Goal: Transaction & Acquisition: Download file/media

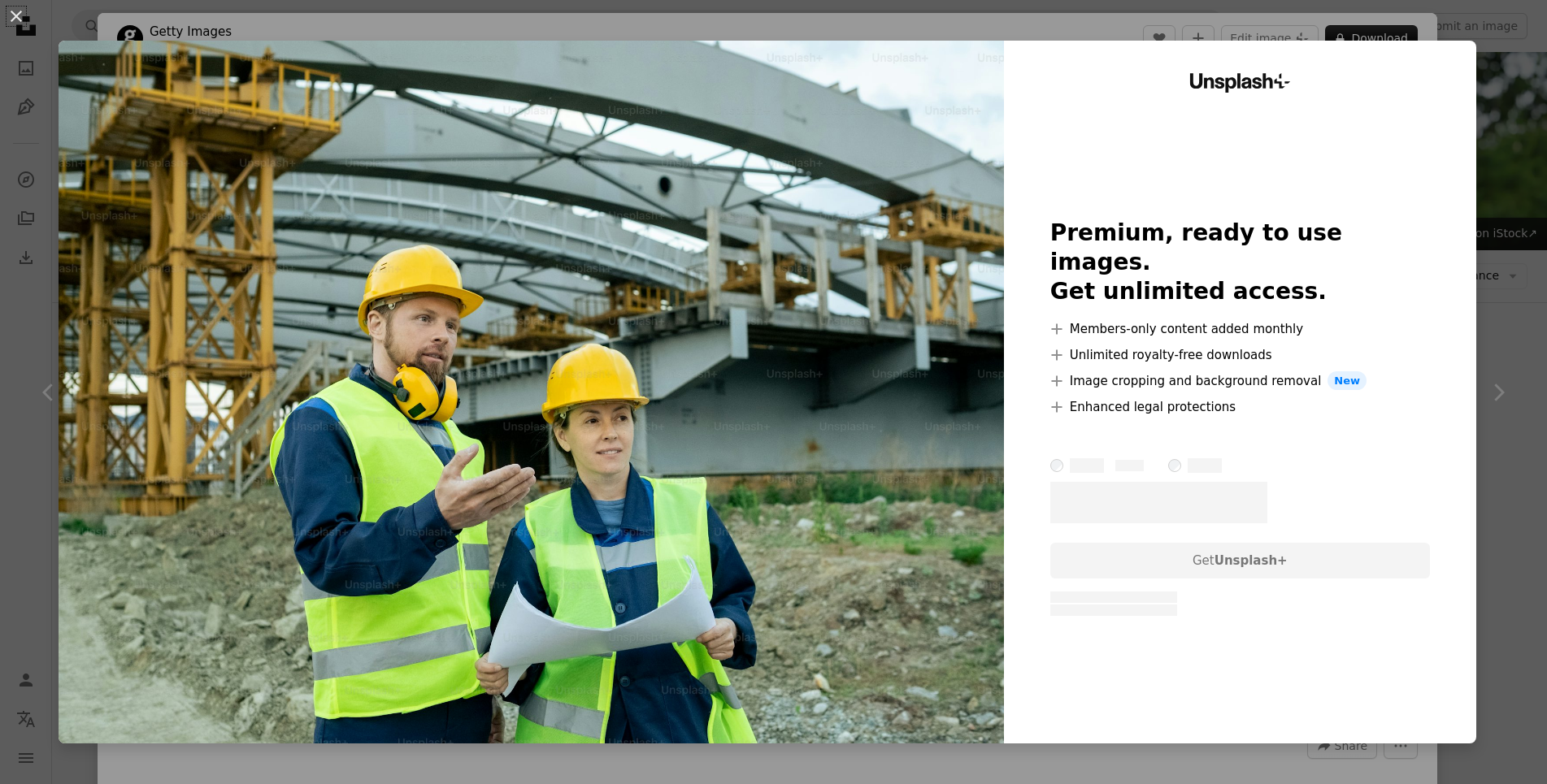
scroll to position [1160, 0]
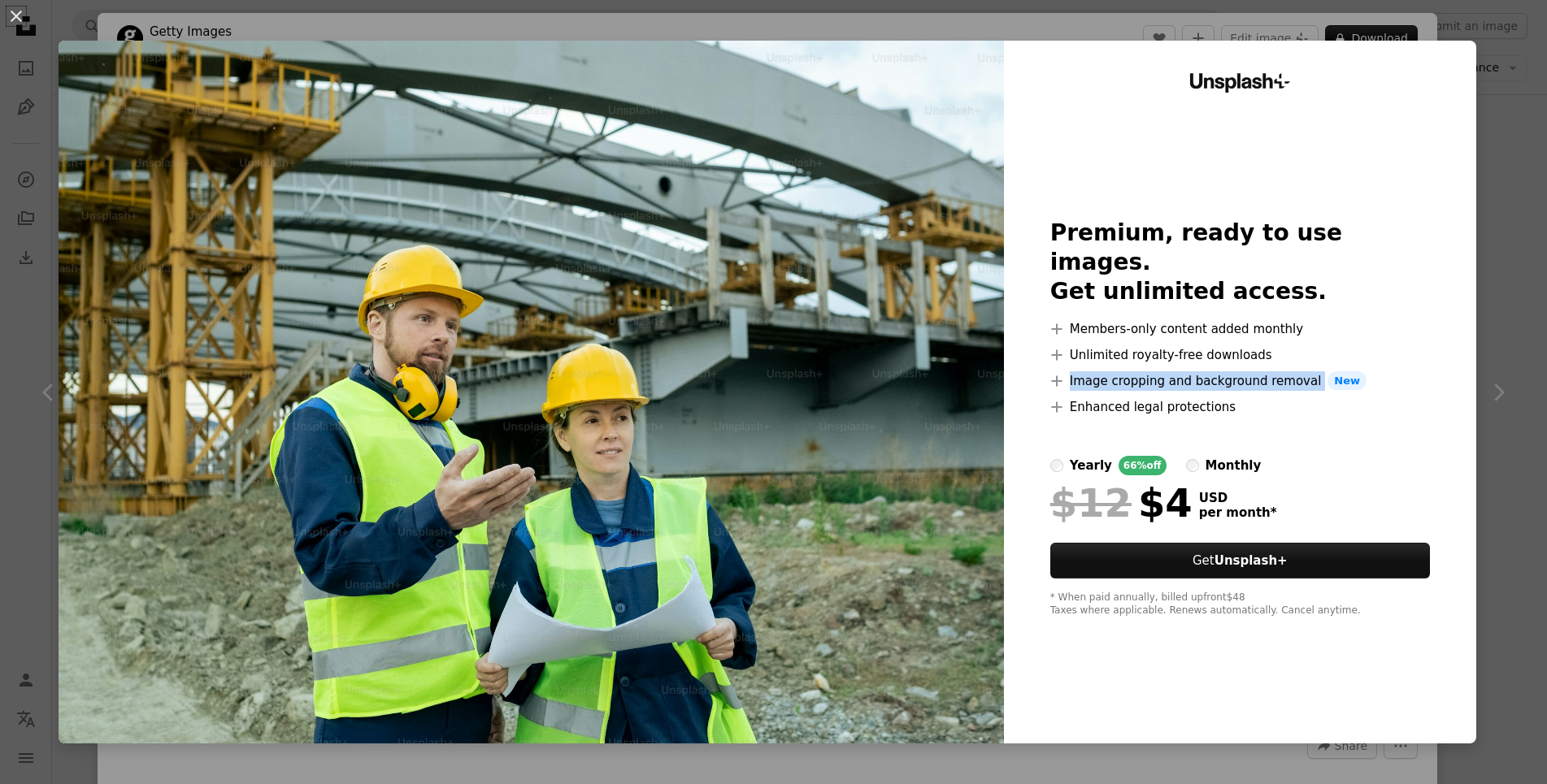
drag, startPoint x: 1046, startPoint y: 236, endPoint x: 1307, endPoint y: 461, distance: 344.6
click at [1314, 408] on div "Unsplash+ Premium, ready to use images. Get unlimited access. A plus sign Membe…" at bounding box center [1240, 392] width 473 height 703
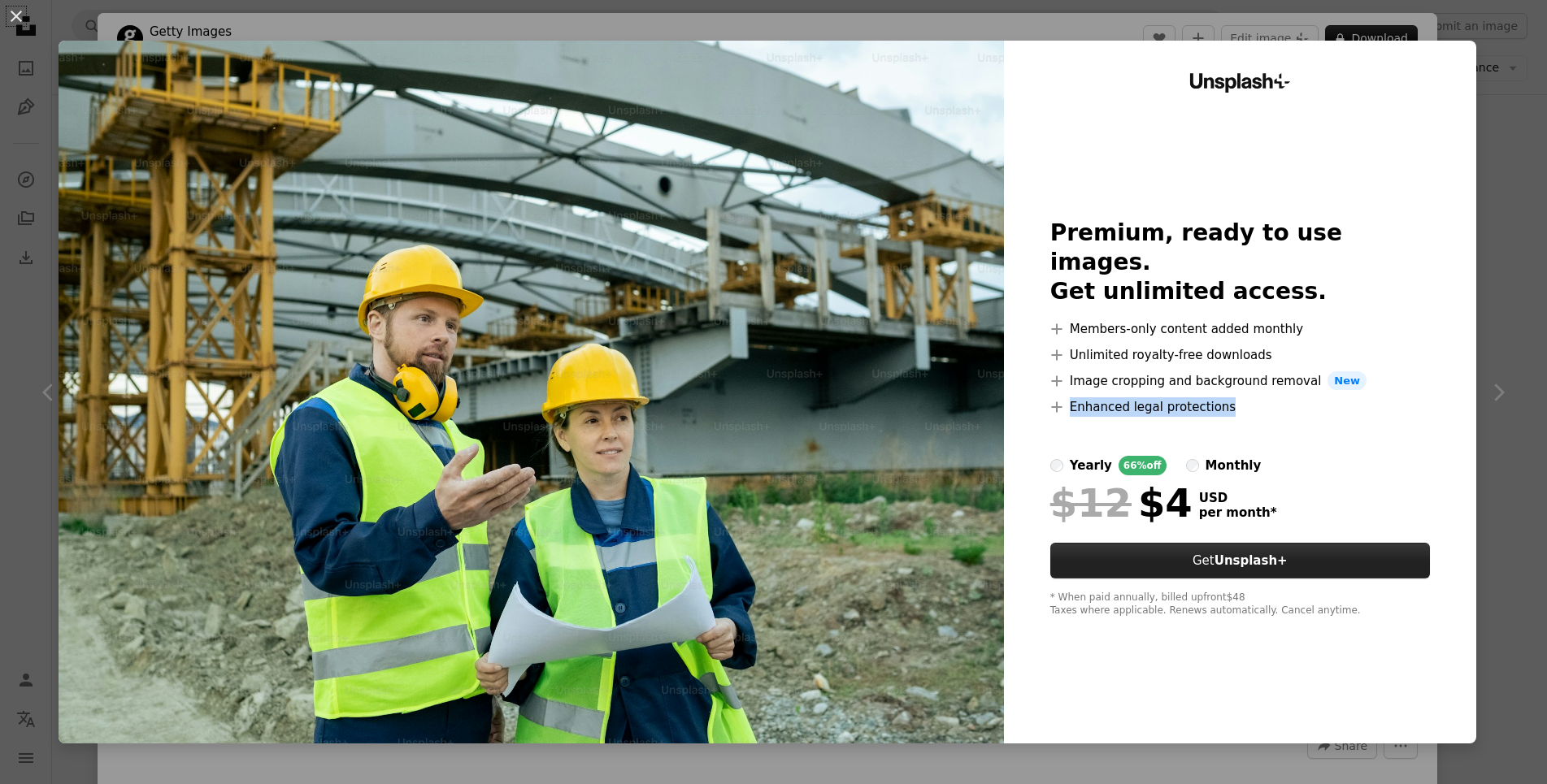
click at [1243, 554] on strong "Unsplash+" at bounding box center [1251, 561] width 73 height 14
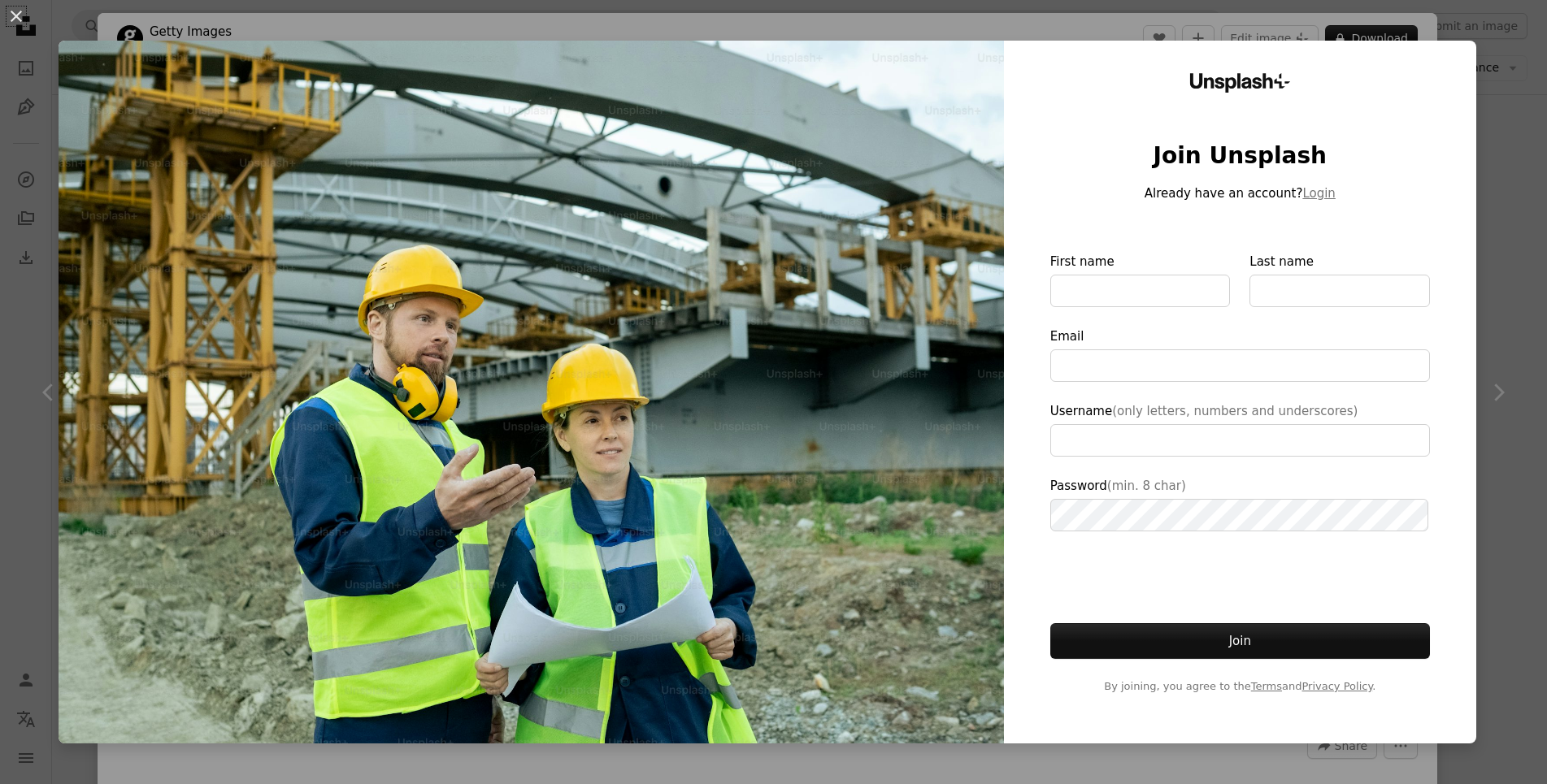
click at [745, 279] on img at bounding box center [531, 392] width 945 height 703
type input "**********"
drag, startPoint x: 879, startPoint y: 181, endPoint x: 847, endPoint y: 457, distance: 277.8
click at [880, 184] on img at bounding box center [531, 392] width 945 height 703
click at [850, 465] on img at bounding box center [531, 392] width 945 height 703
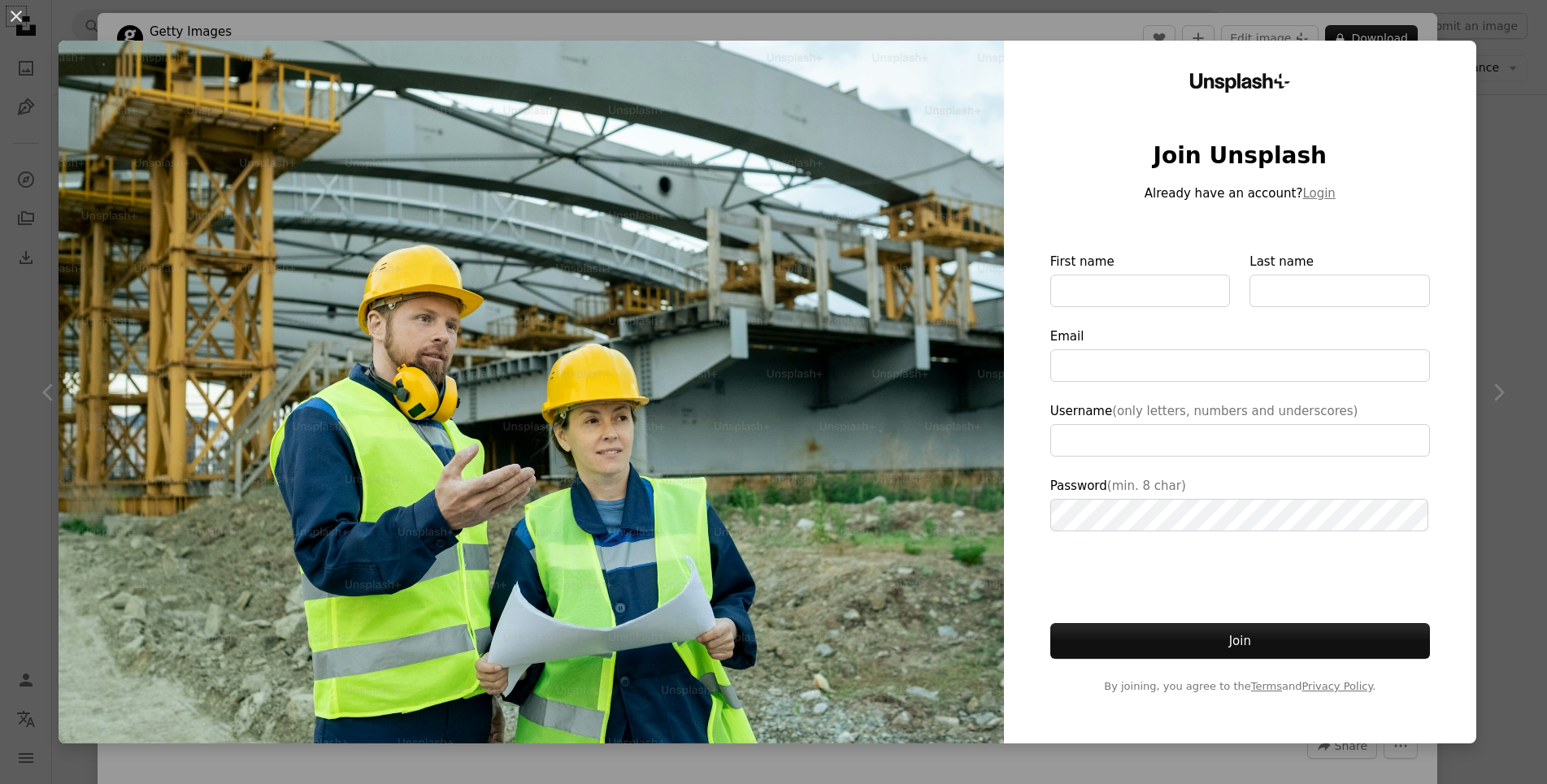
click at [1533, 41] on div "An X shape Unsplash+ Join Unsplash Already have an account? Login First name La…" at bounding box center [774, 392] width 1547 height 784
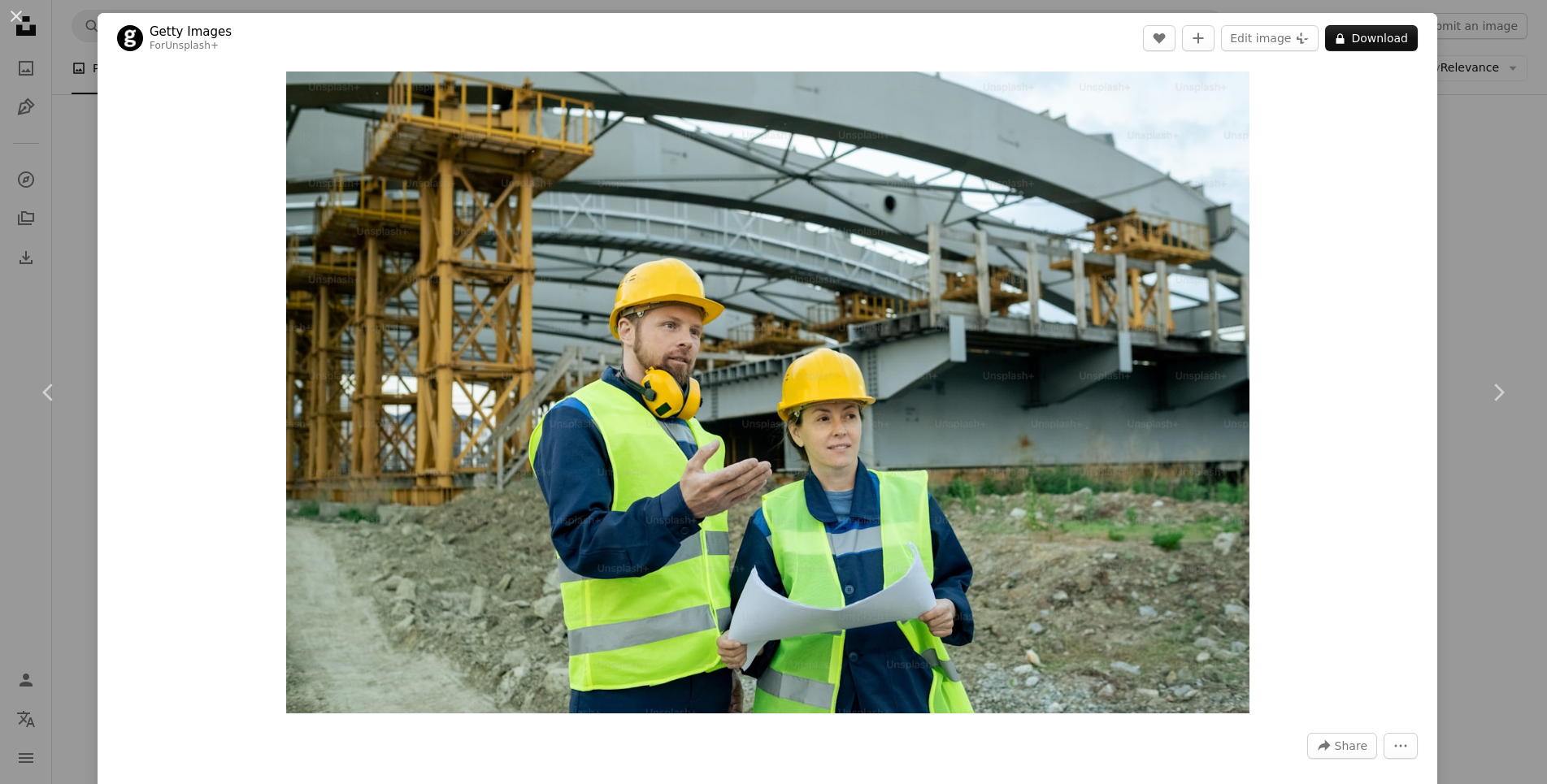
click at [1486, 44] on div "An X shape Chevron left Chevron right Getty Images For Unsplash+ A heart A plus…" at bounding box center [774, 392] width 1547 height 784
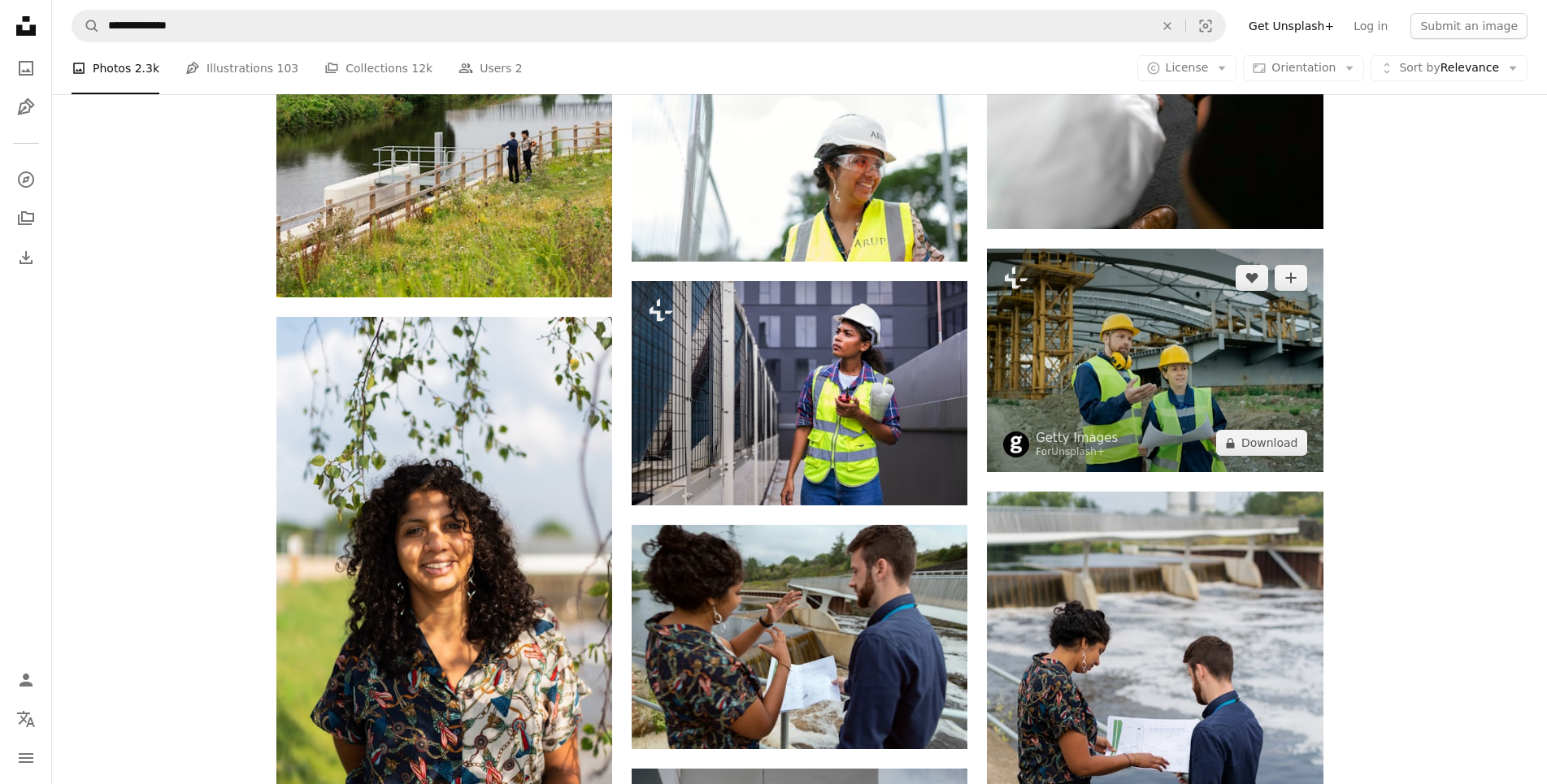
click at [1187, 362] on img at bounding box center [1154, 360] width 336 height 223
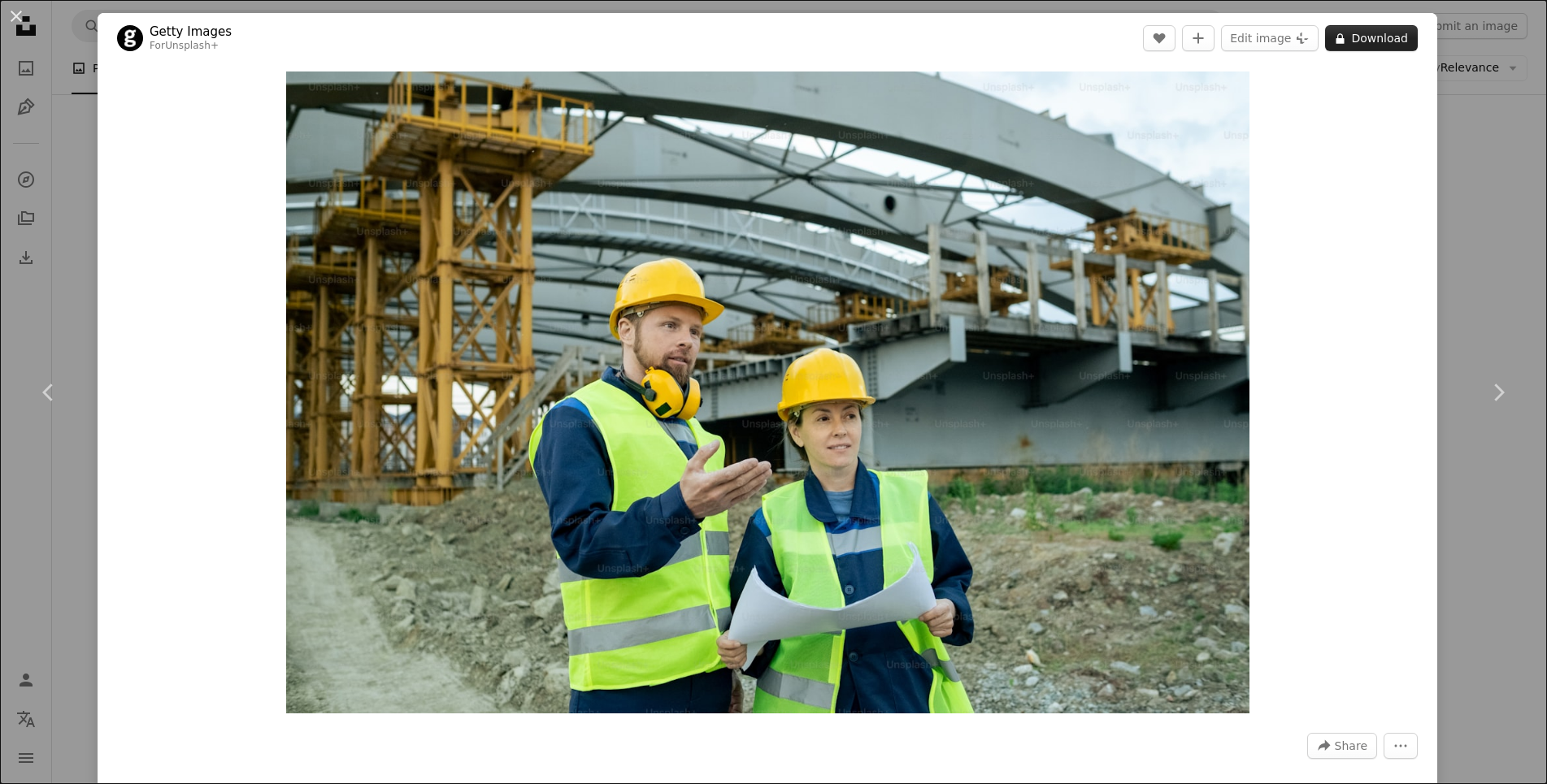
click at [1363, 38] on button "A lock Download" at bounding box center [1372, 37] width 93 height 26
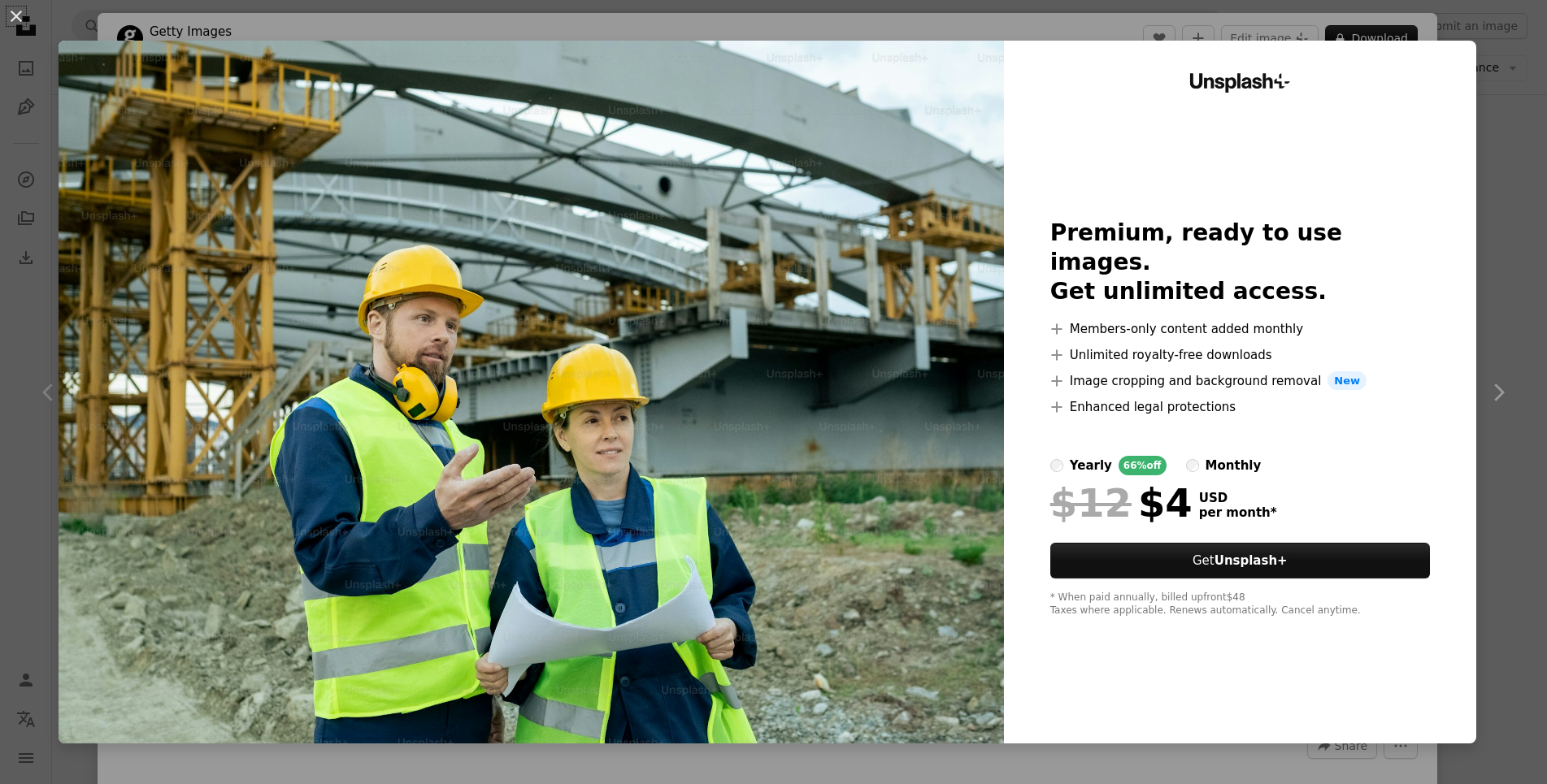
click at [1488, 196] on div "An X shape Unsplash+ Premium, ready to use images. Get unlimited access. A plus…" at bounding box center [774, 392] width 1547 height 784
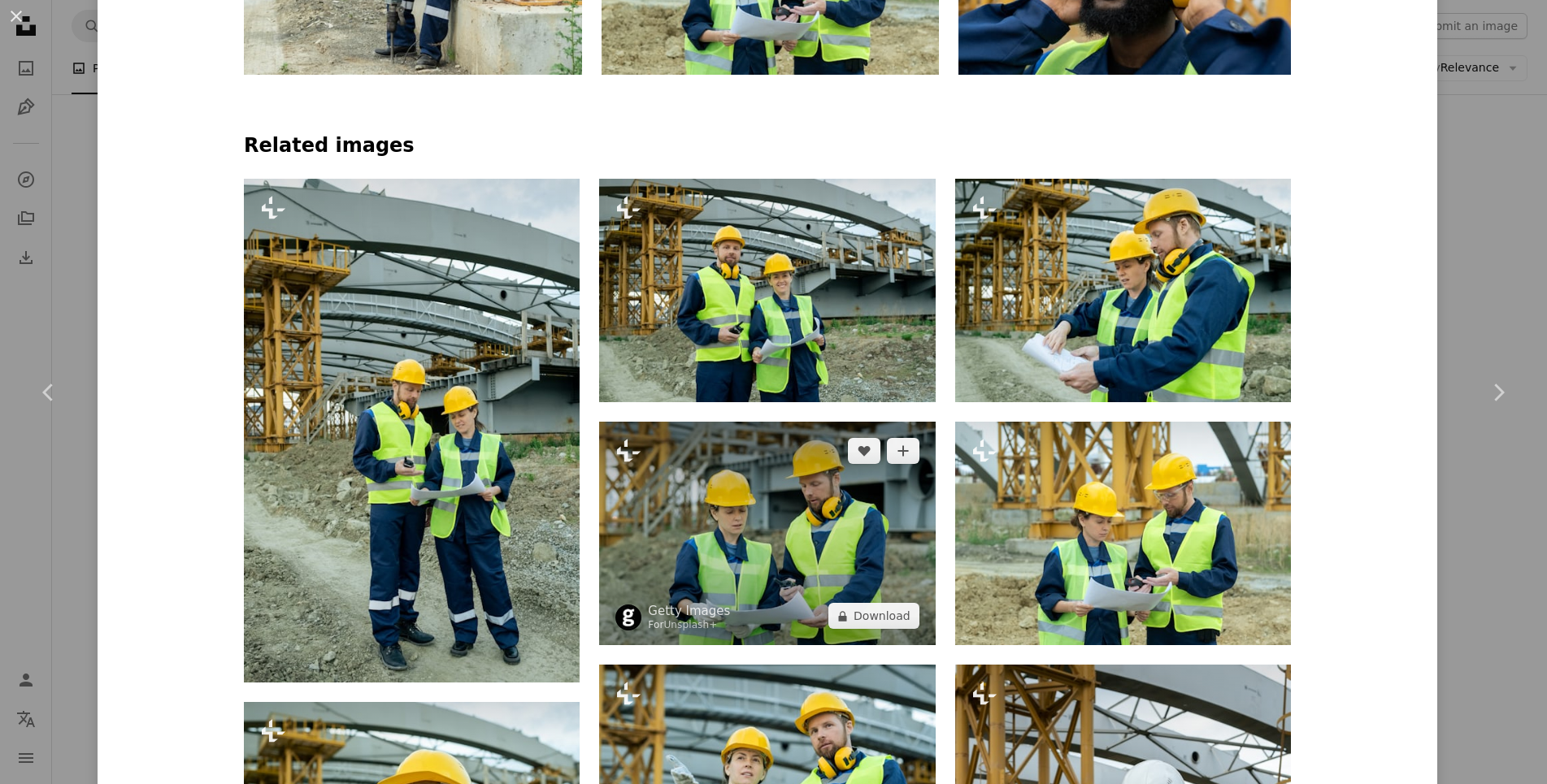
scroll to position [1170, 0]
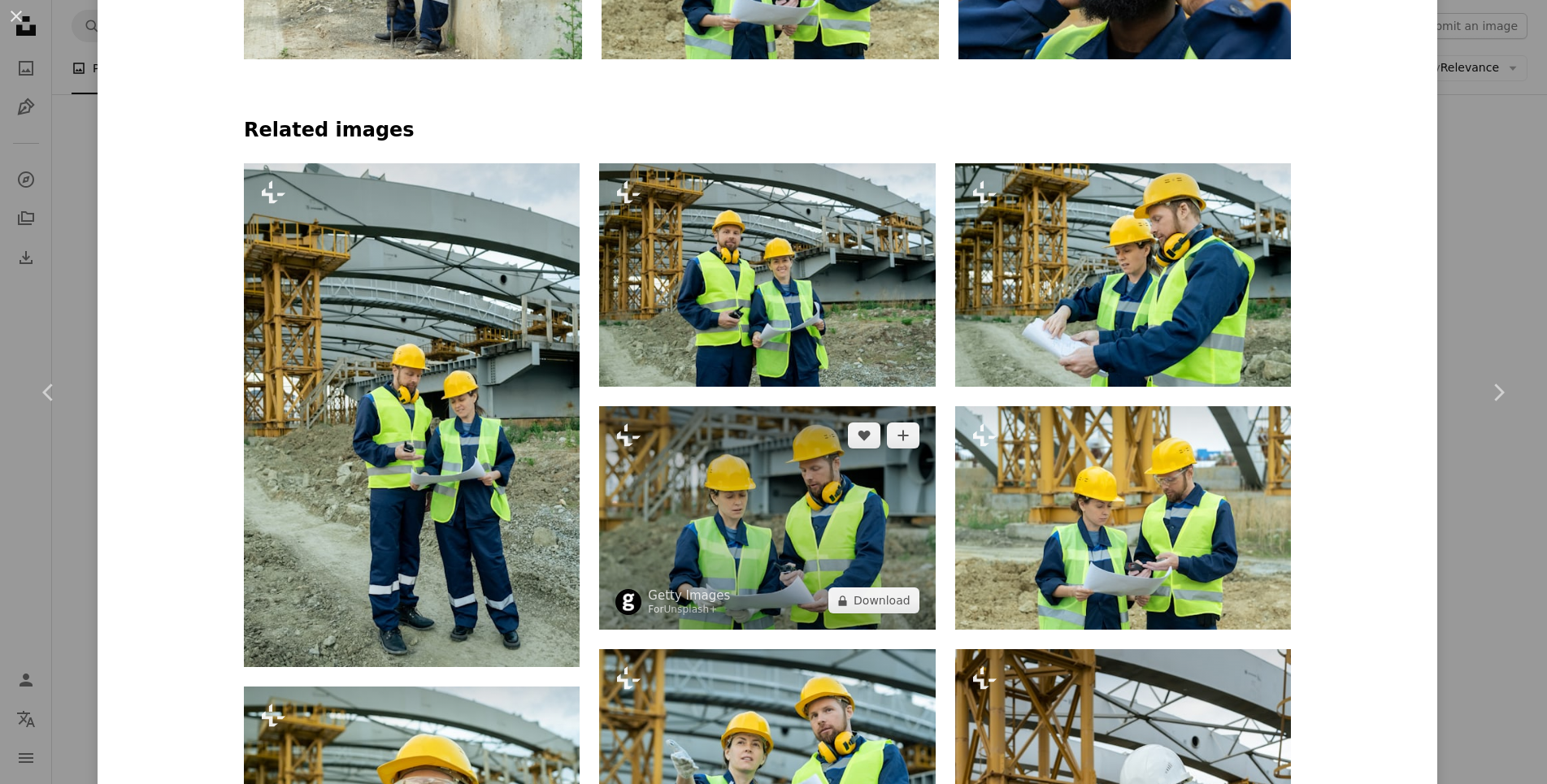
click at [706, 505] on img at bounding box center [766, 518] width 336 height 223
